Goal: Navigation & Orientation: Find specific page/section

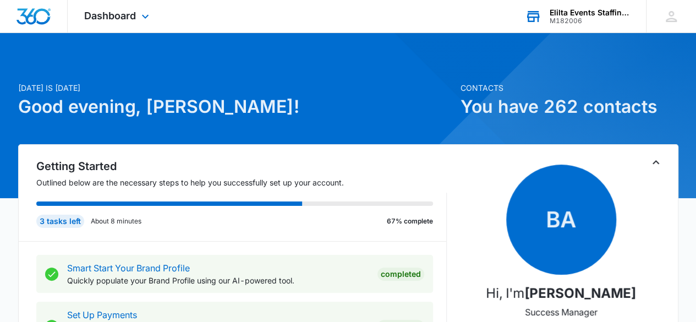
click at [565, 23] on div "M182006" at bounding box center [590, 21] width 80 height 8
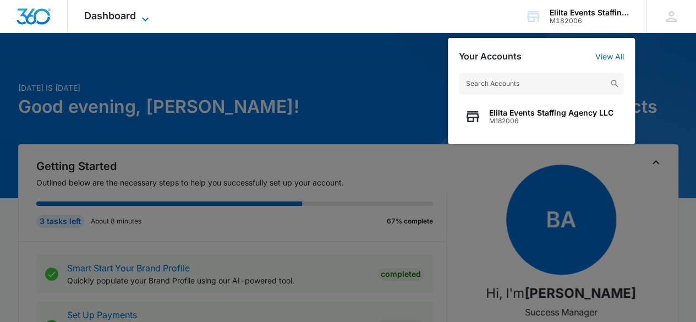
click at [134, 10] on span "Dashboard" at bounding box center [110, 16] width 52 height 12
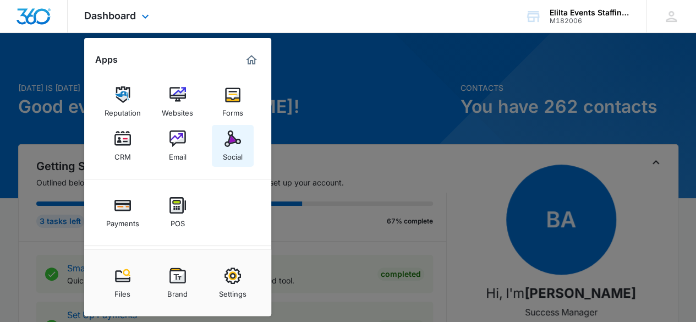
click at [238, 140] on img at bounding box center [232, 138] width 17 height 17
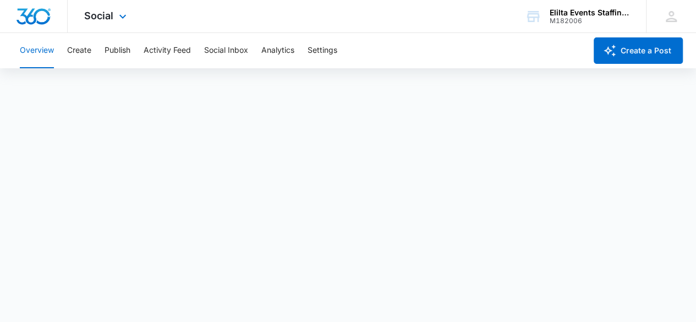
scroll to position [3, 0]
click at [117, 10] on div "Social Apps Reputation Websites Forms CRM Email Social Payments POS Content Ads…" at bounding box center [107, 16] width 78 height 32
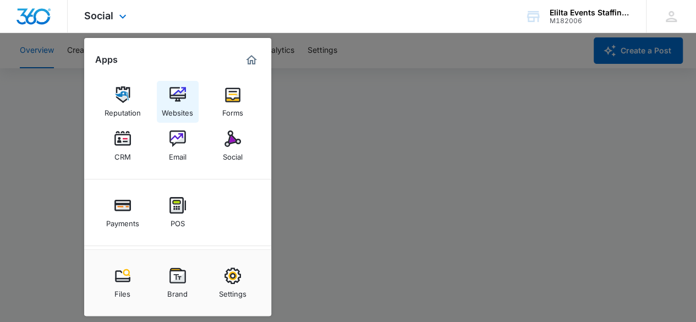
click at [177, 90] on img at bounding box center [177, 94] width 17 height 17
